Goal: Task Accomplishment & Management: Manage account settings

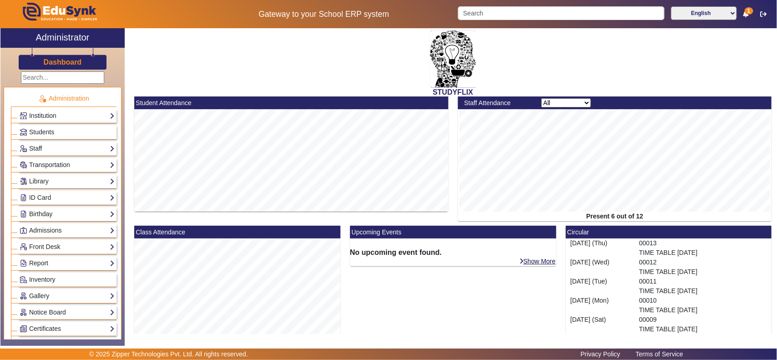
click at [59, 119] on link "Institution" at bounding box center [67, 116] width 95 height 10
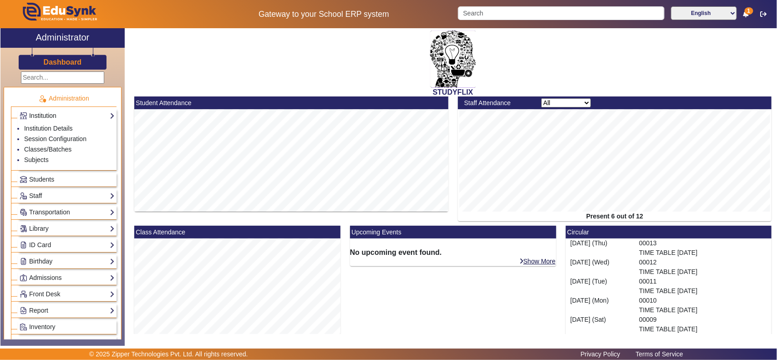
click at [46, 116] on link "Institution" at bounding box center [67, 116] width 95 height 10
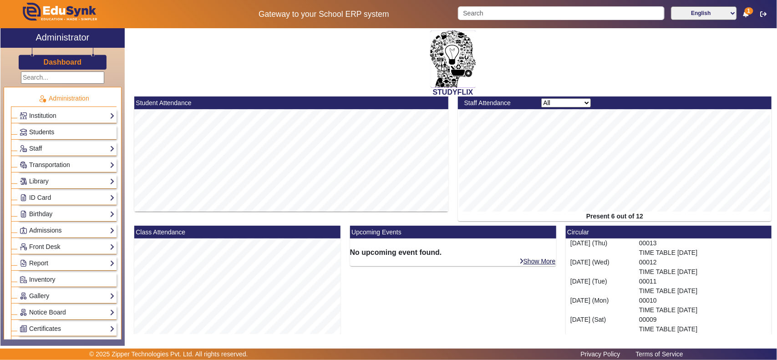
click at [48, 132] on span "Students" at bounding box center [41, 131] width 25 height 7
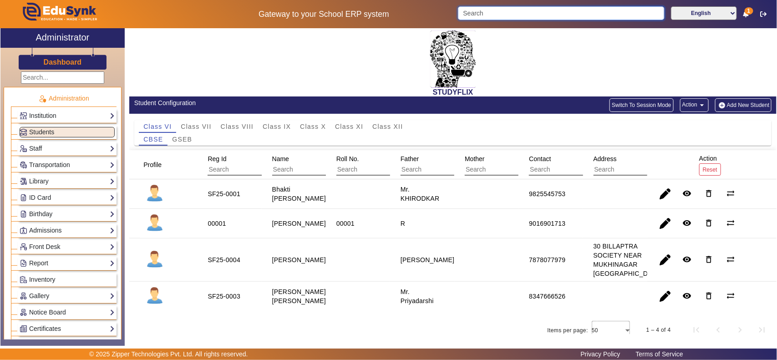
click at [591, 16] on input "Search" at bounding box center [561, 13] width 206 height 14
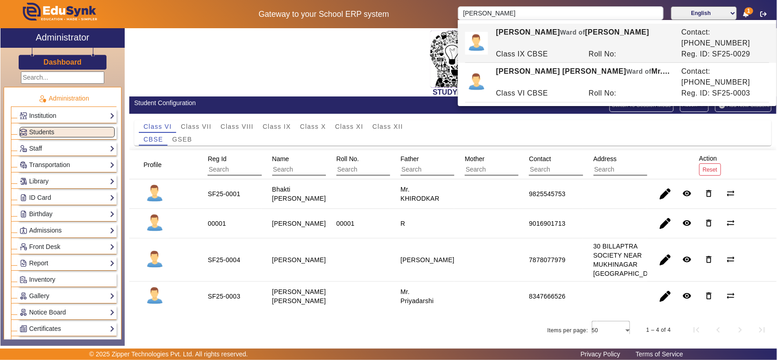
click at [541, 49] on div "Class IX CBSE" at bounding box center [537, 54] width 93 height 11
type input "[PERSON_NAME]"
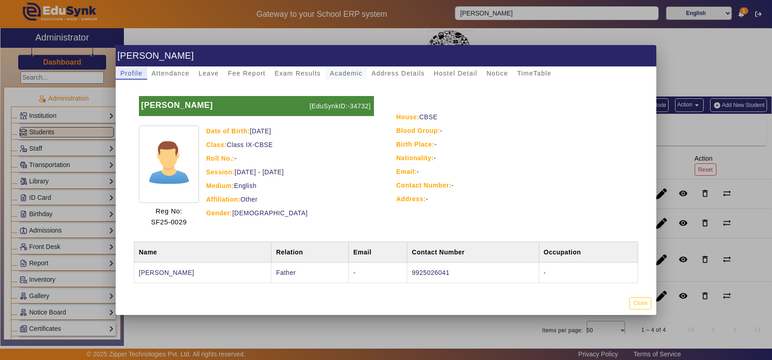
click at [344, 74] on span "Academic" at bounding box center [346, 73] width 32 height 6
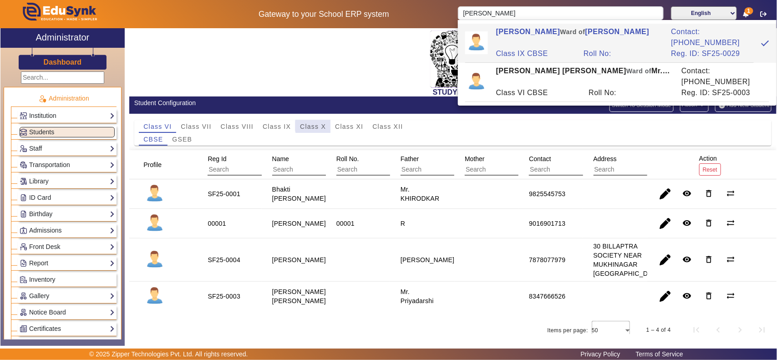
click at [316, 126] on span "Class X" at bounding box center [313, 126] width 26 height 6
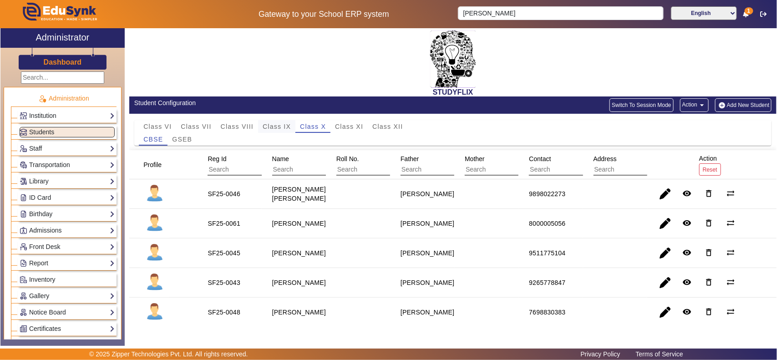
click at [274, 124] on span "Class IX" at bounding box center [277, 126] width 28 height 6
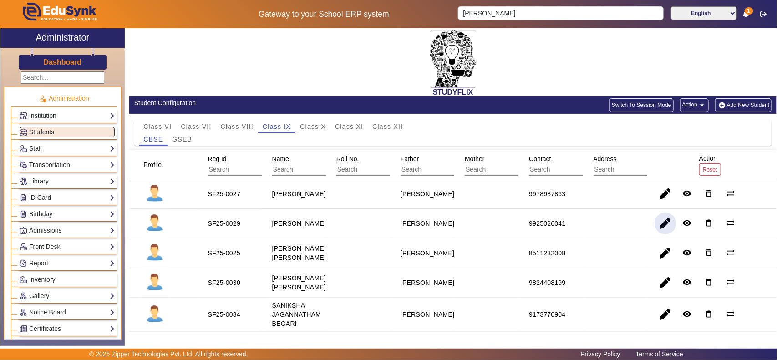
click at [659, 229] on span "button" at bounding box center [666, 224] width 22 height 22
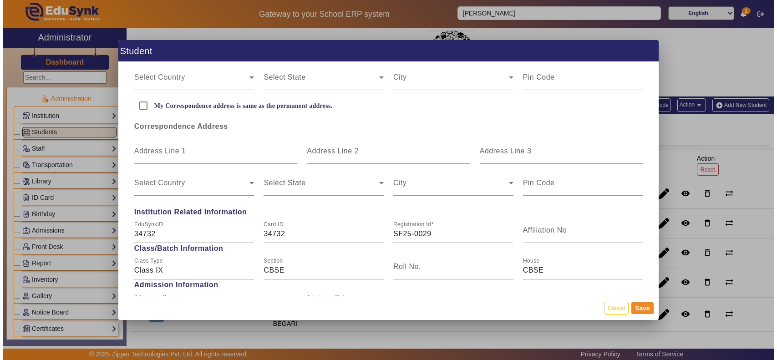
scroll to position [285, 0]
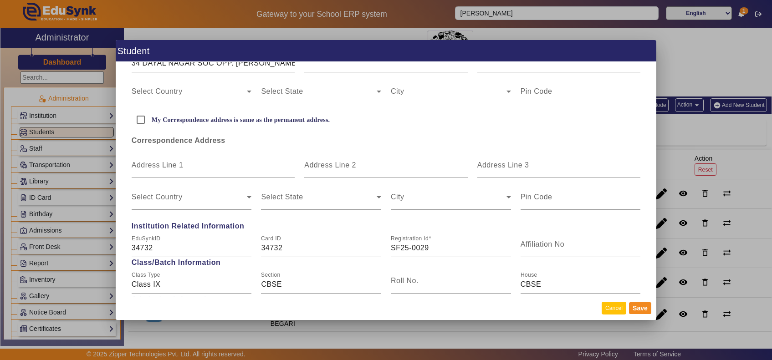
click at [611, 306] on button "Cancel" at bounding box center [613, 308] width 25 height 12
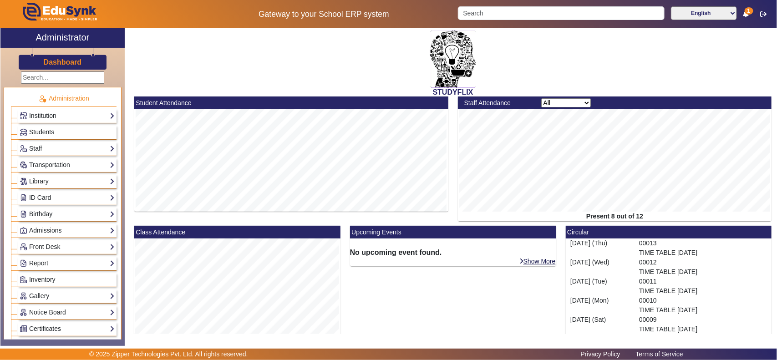
click at [49, 129] on span "Students" at bounding box center [41, 131] width 25 height 7
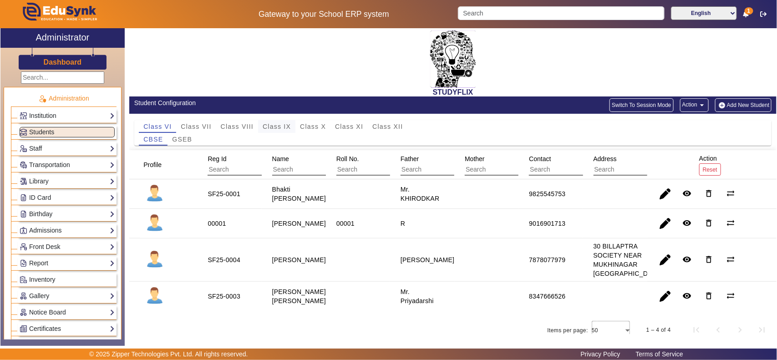
click at [280, 127] on span "Class IX" at bounding box center [277, 126] width 28 height 6
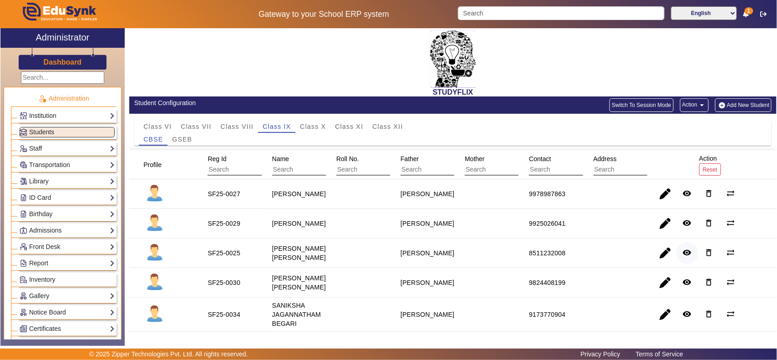
click at [683, 257] on mat-icon "remove_red_eye" at bounding box center [687, 252] width 9 height 9
click at [685, 194] on mat-icon "remove_red_eye" at bounding box center [687, 193] width 9 height 9
click at [505, 9] on input "Search" at bounding box center [561, 13] width 206 height 14
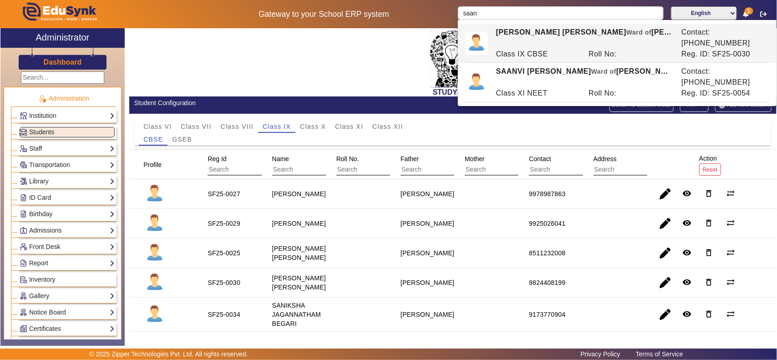
click at [526, 31] on div "[PERSON_NAME] [PERSON_NAME] of [PERSON_NAME]" at bounding box center [583, 38] width 185 height 22
type input "[PERSON_NAME] [PERSON_NAME]"
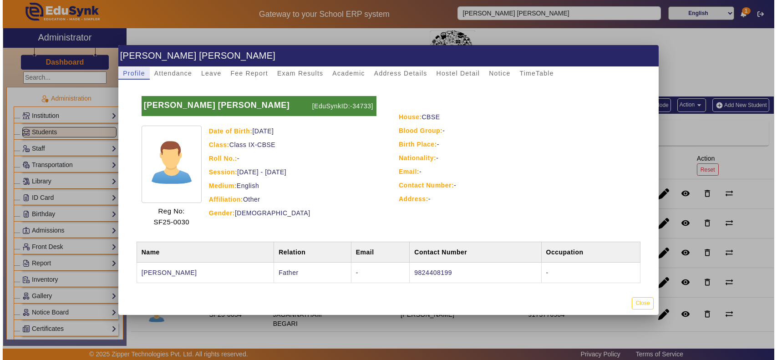
scroll to position [8, 0]
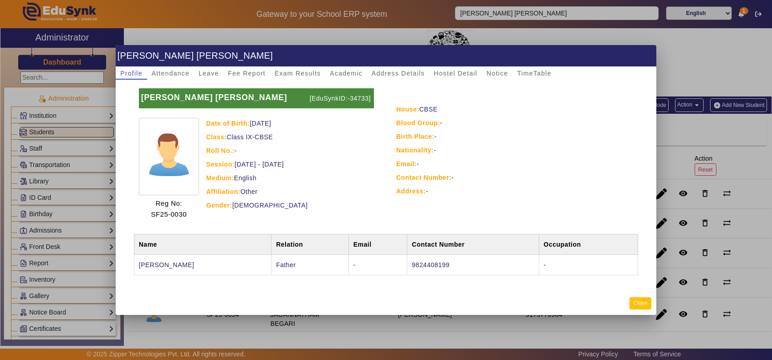
click at [637, 304] on button "Close" at bounding box center [639, 303] width 21 height 12
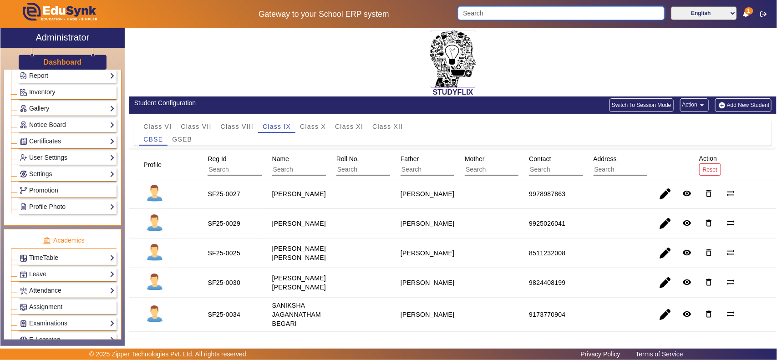
scroll to position [189, 0]
click at [62, 294] on link "Attendance" at bounding box center [67, 289] width 95 height 10
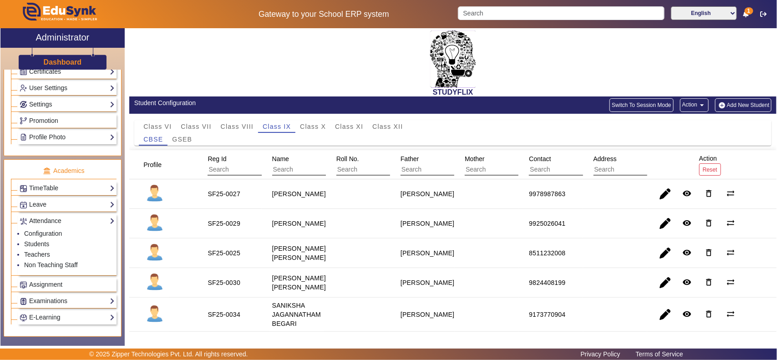
scroll to position [285, 0]
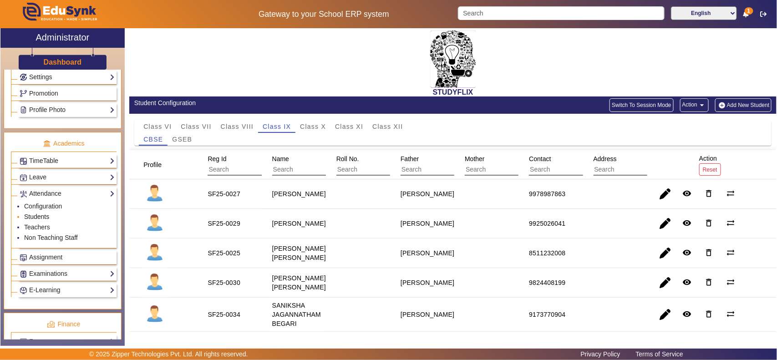
drag, startPoint x: 39, startPoint y: 222, endPoint x: 44, endPoint y: 226, distance: 6.1
click at [39, 220] on link "Students" at bounding box center [36, 216] width 25 height 7
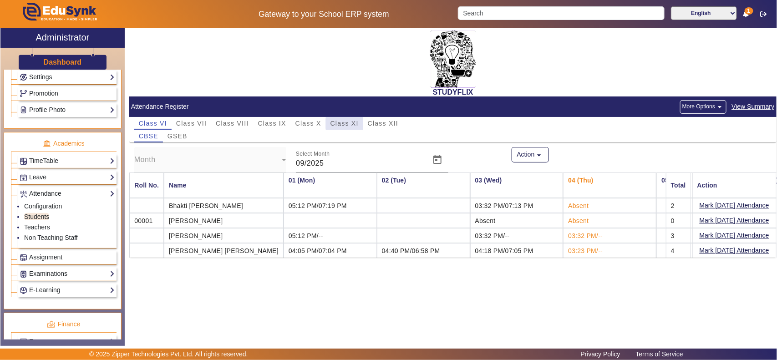
click at [348, 124] on span "Class XI" at bounding box center [345, 123] width 28 height 6
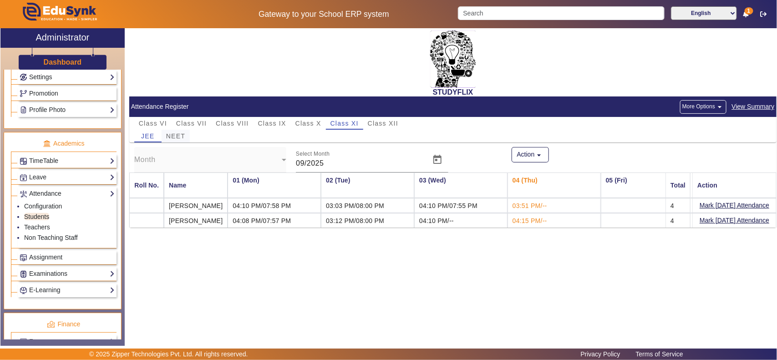
click at [182, 137] on span "NEET" at bounding box center [175, 136] width 19 height 6
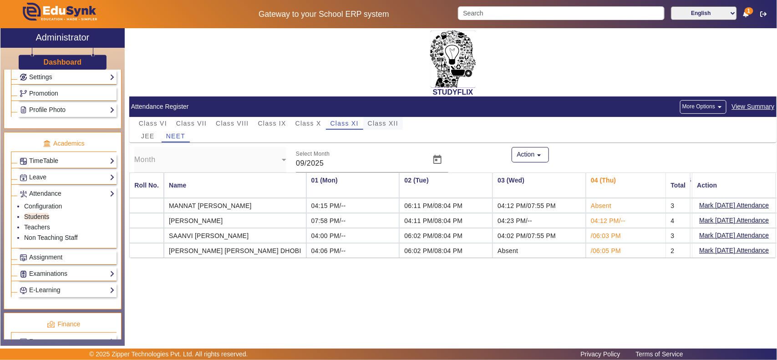
click at [393, 119] on span "Class XII" at bounding box center [383, 123] width 31 height 13
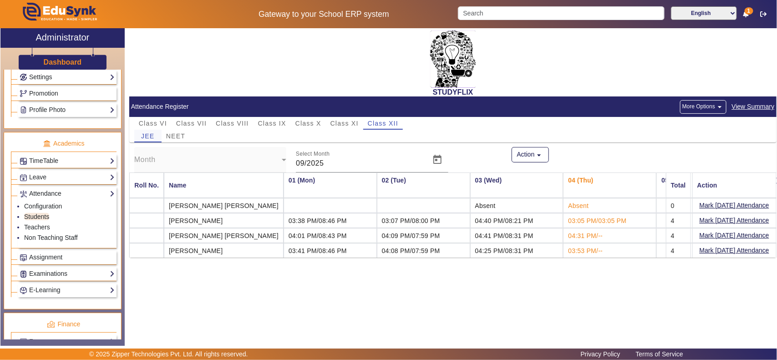
click at [148, 138] on span "JEE" at bounding box center [147, 136] width 13 height 6
click at [178, 137] on span "NEET" at bounding box center [175, 136] width 19 height 6
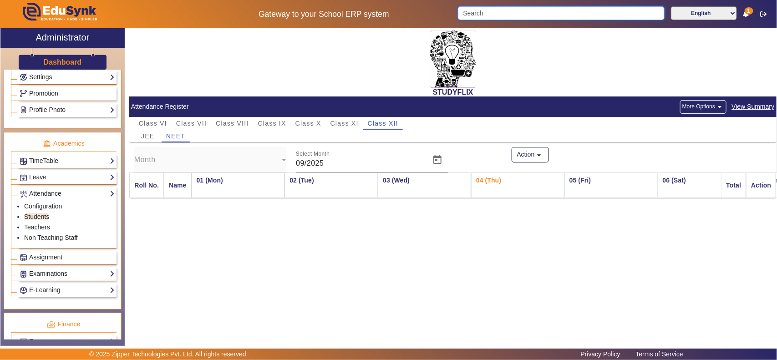
click at [567, 15] on input "Search" at bounding box center [561, 13] width 206 height 14
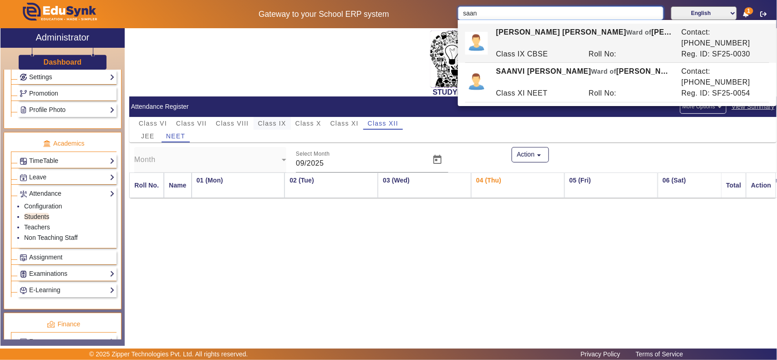
type input "saan"
click at [274, 121] on span "Class IX" at bounding box center [272, 123] width 28 height 6
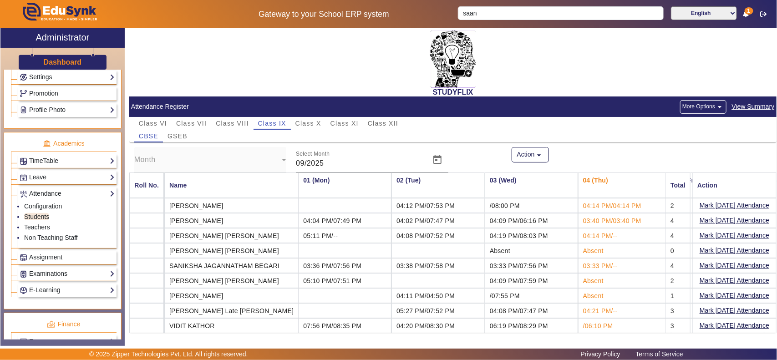
drag, startPoint x: 294, startPoint y: 251, endPoint x: 649, endPoint y: 260, distance: 355.3
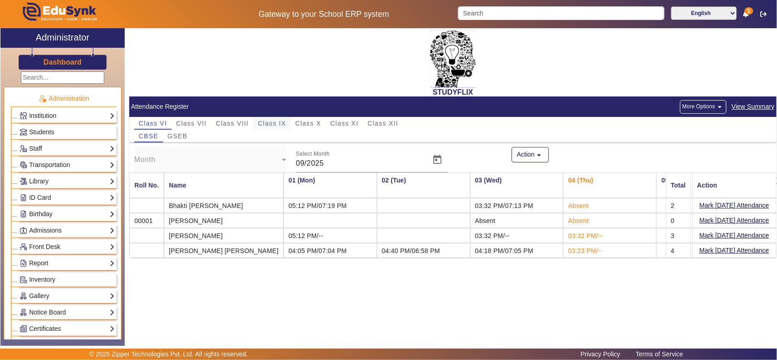
click at [272, 121] on span "Class IX" at bounding box center [272, 123] width 28 height 6
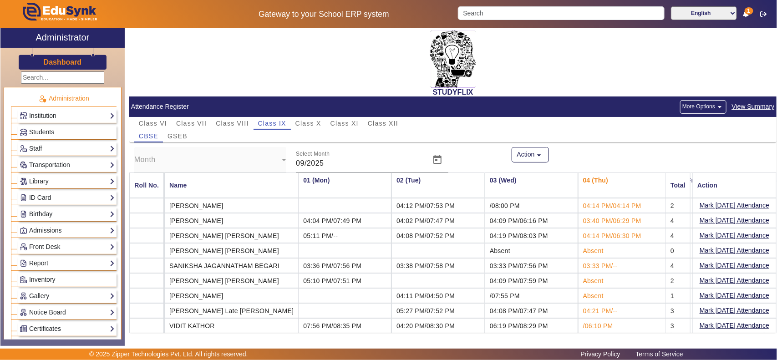
click at [57, 61] on h3 "Dashboard" at bounding box center [63, 62] width 38 height 9
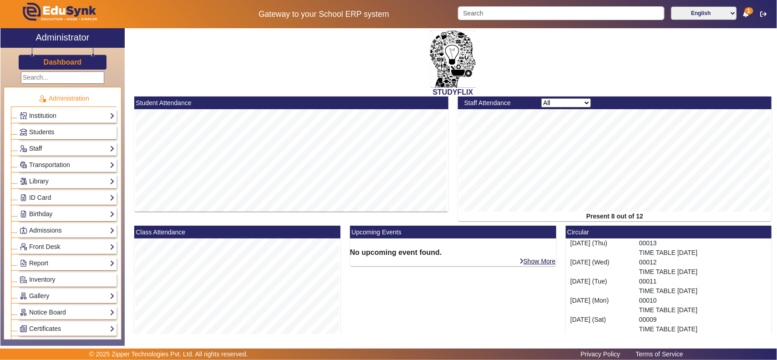
click at [36, 150] on link "Staff" at bounding box center [67, 148] width 95 height 10
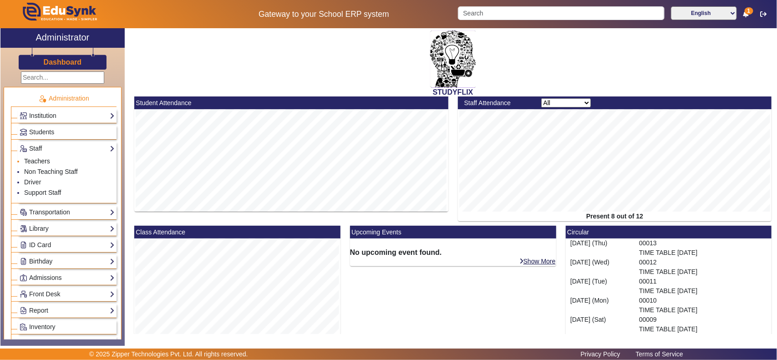
click at [33, 163] on link "Teachers" at bounding box center [37, 161] width 26 height 7
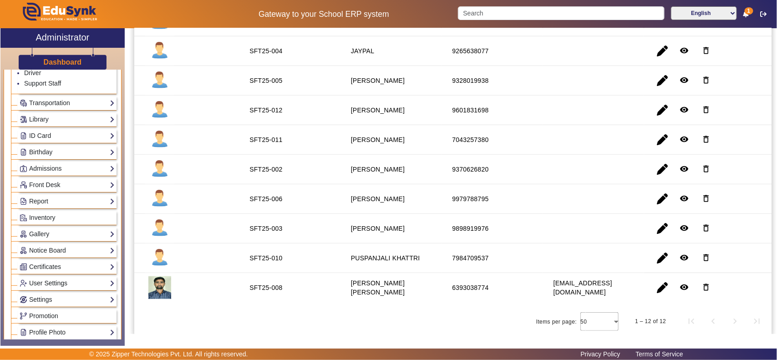
scroll to position [189, 0]
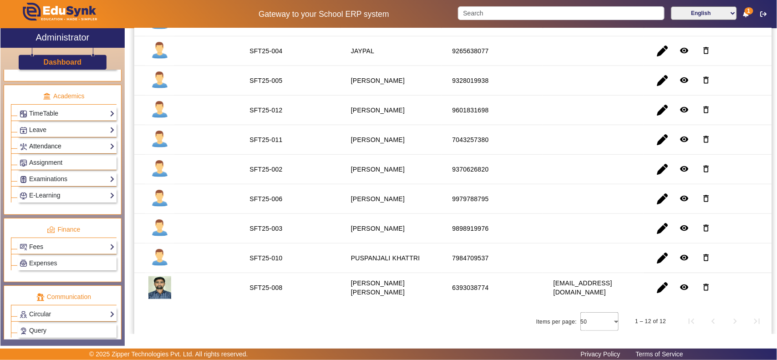
click at [33, 150] on link "Attendance" at bounding box center [67, 146] width 95 height 10
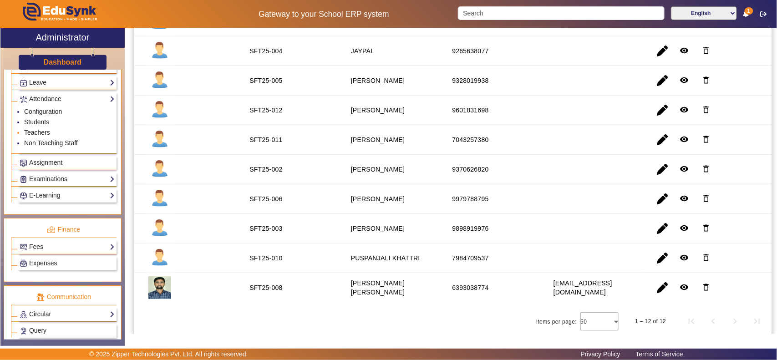
scroll to position [332, 0]
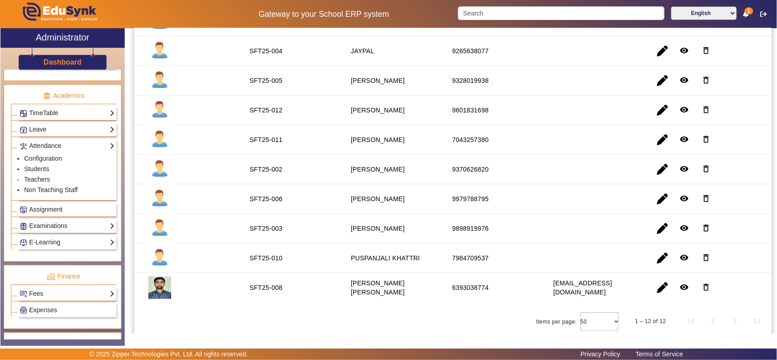
click at [30, 183] on link "Teachers" at bounding box center [37, 179] width 26 height 7
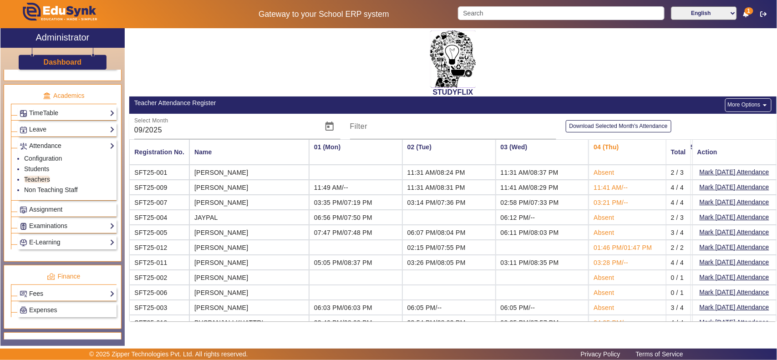
click at [62, 58] on h3 "Dashboard" at bounding box center [63, 62] width 38 height 9
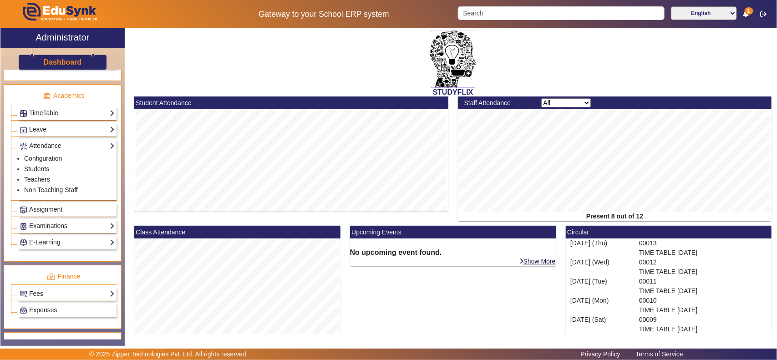
scroll to position [162, 0]
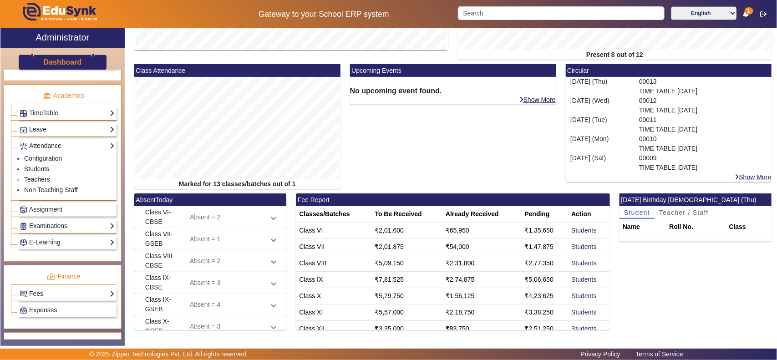
click at [37, 183] on link "Teachers" at bounding box center [37, 179] width 26 height 7
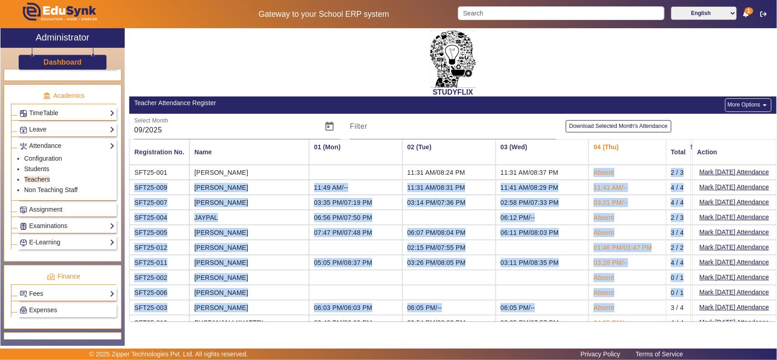
scroll to position [34, 0]
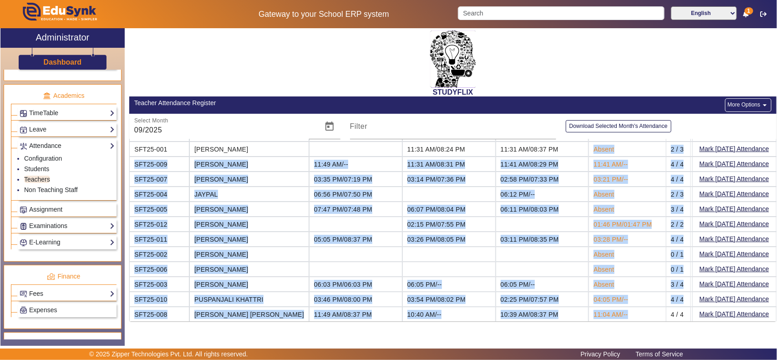
drag, startPoint x: 556, startPoint y: 174, endPoint x: 593, endPoint y: 312, distance: 142.8
click at [593, 312] on mat-table "Registration No. Name 01 (Mon) 02 (Tue) 03 (Wed) 04 (Thu) 05 (Fri) 06 (Sat) 07 …" at bounding box center [452, 230] width 647 height 182
click at [558, 326] on div "STUDYFLIX Teacher Attendance Register More Options arrow_drop_down Select Month…" at bounding box center [452, 177] width 647 height 298
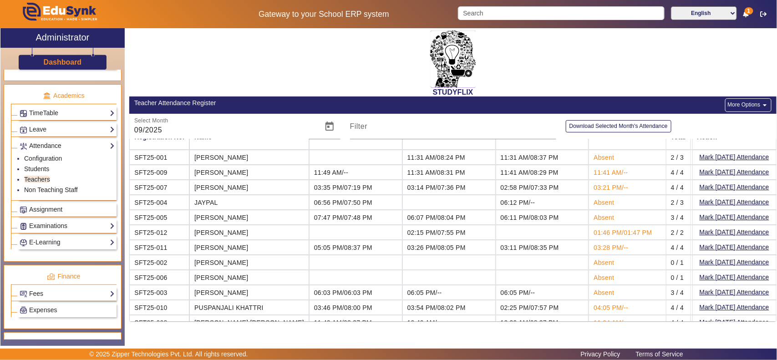
scroll to position [0, 0]
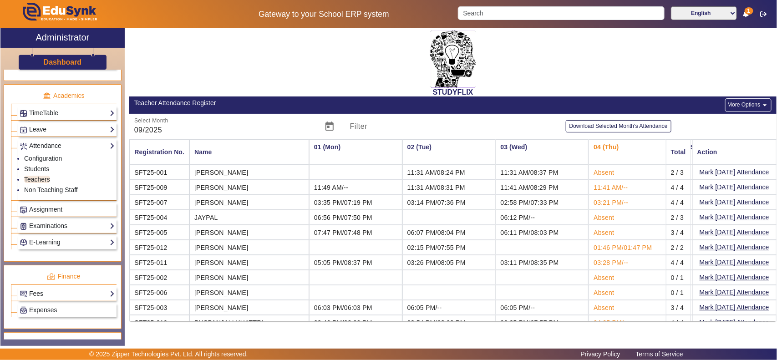
click at [57, 58] on h3 "Dashboard" at bounding box center [63, 62] width 38 height 9
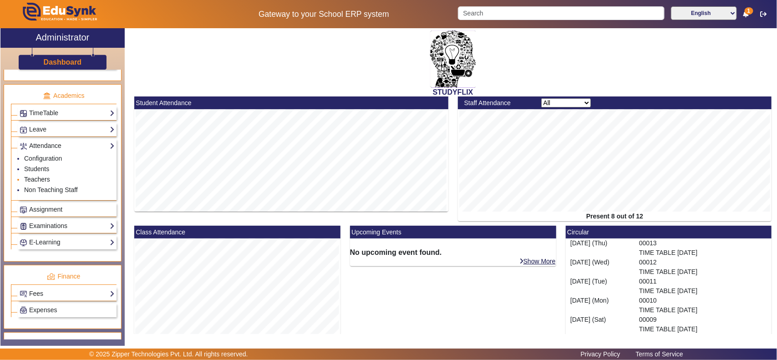
click at [42, 183] on link "Teachers" at bounding box center [37, 179] width 26 height 7
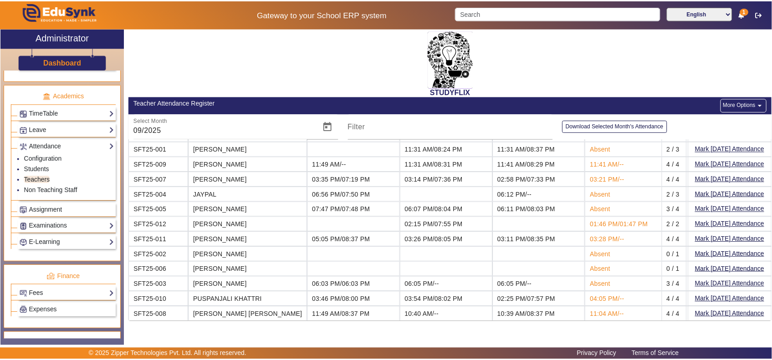
scroll to position [34, 0]
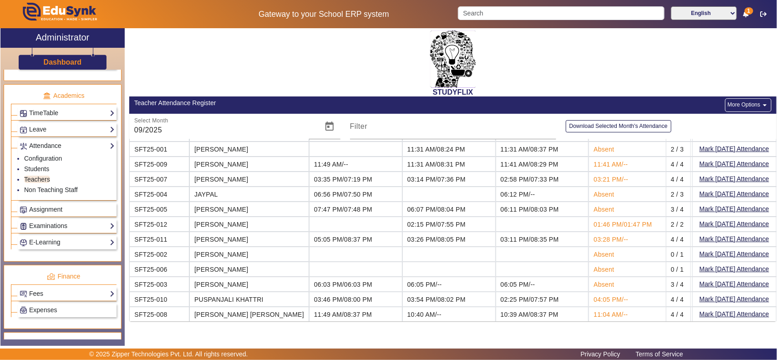
click at [762, 104] on mat-icon "arrow_drop_down" at bounding box center [764, 105] width 9 height 9
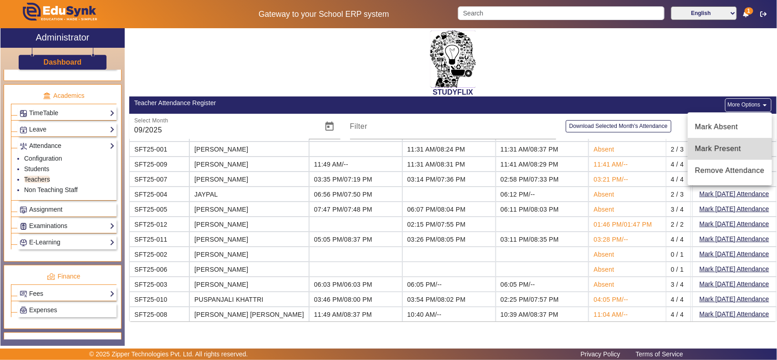
click at [717, 149] on span "Mark Present" at bounding box center [730, 148] width 70 height 11
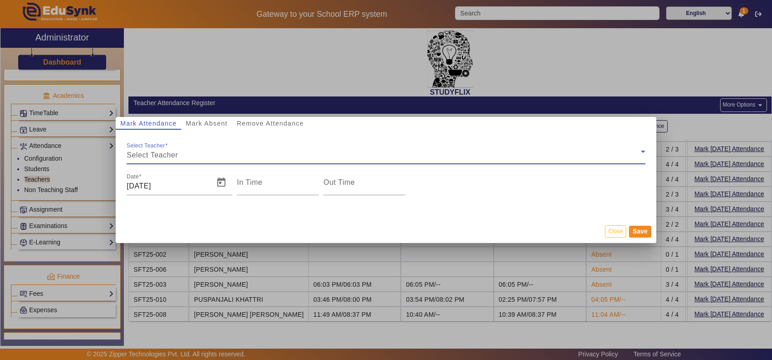
click at [187, 153] on div "Select Teacher" at bounding box center [384, 155] width 514 height 11
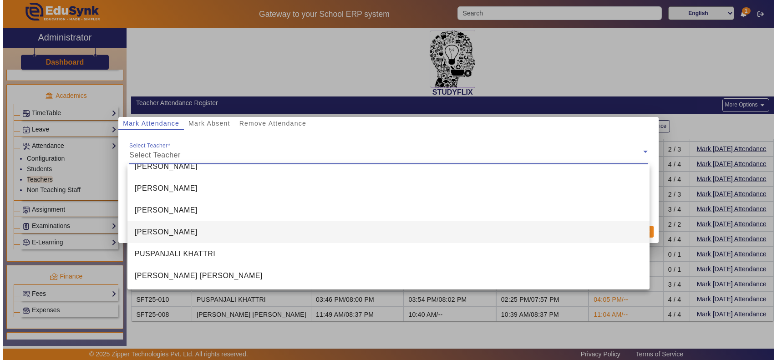
scroll to position [144, 0]
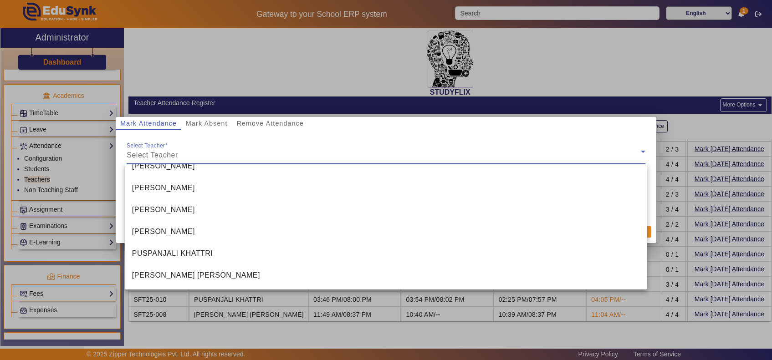
click at [579, 68] on div at bounding box center [386, 180] width 772 height 360
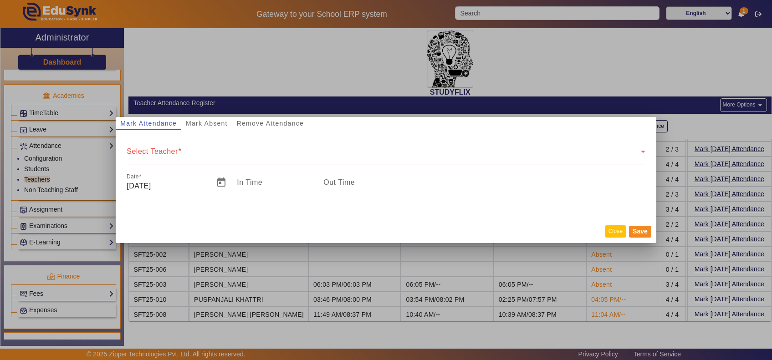
click at [614, 229] on button "Close" at bounding box center [615, 231] width 21 height 12
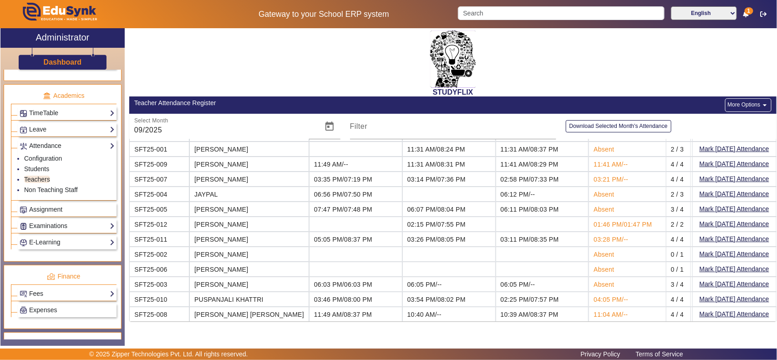
scroll to position [0, 0]
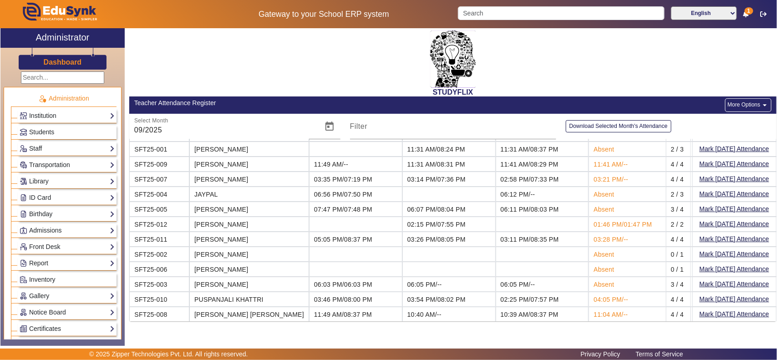
click at [69, 63] on h3 "Dashboard" at bounding box center [63, 62] width 38 height 9
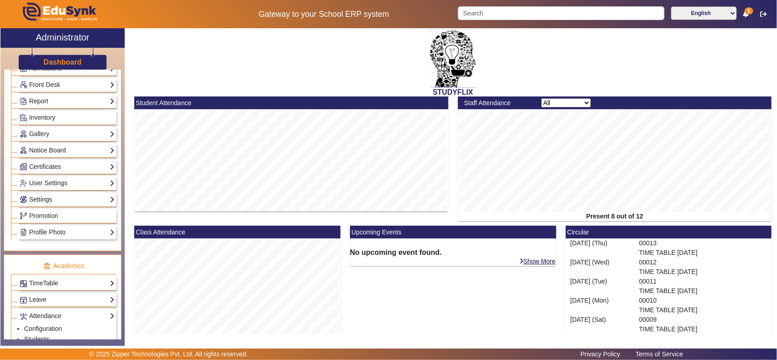
scroll to position [189, 0]
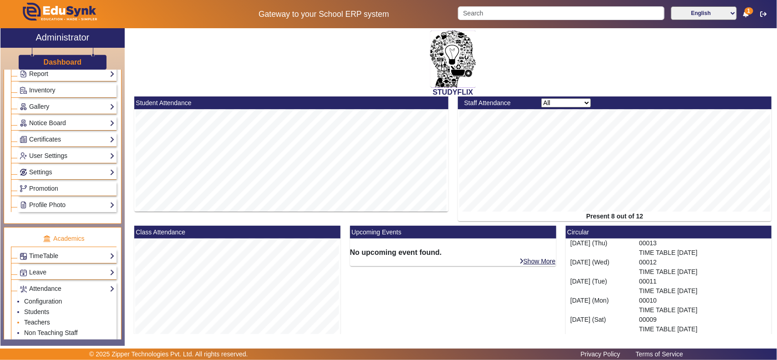
click at [38, 326] on link "Teachers" at bounding box center [37, 322] width 26 height 7
